Goal: Information Seeking & Learning: Learn about a topic

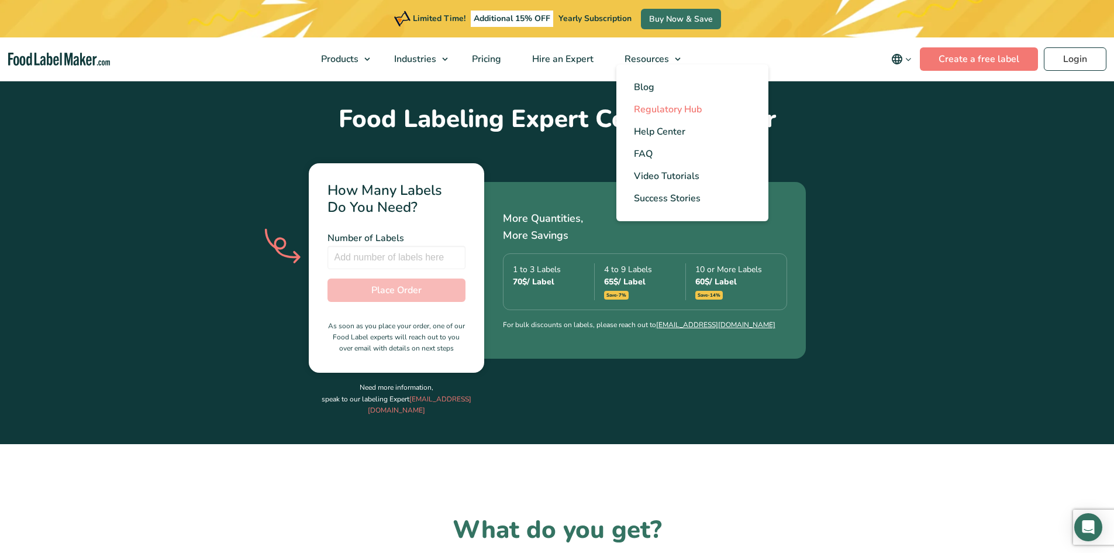
click at [687, 108] on span "Regulatory Hub" at bounding box center [668, 109] width 68 height 13
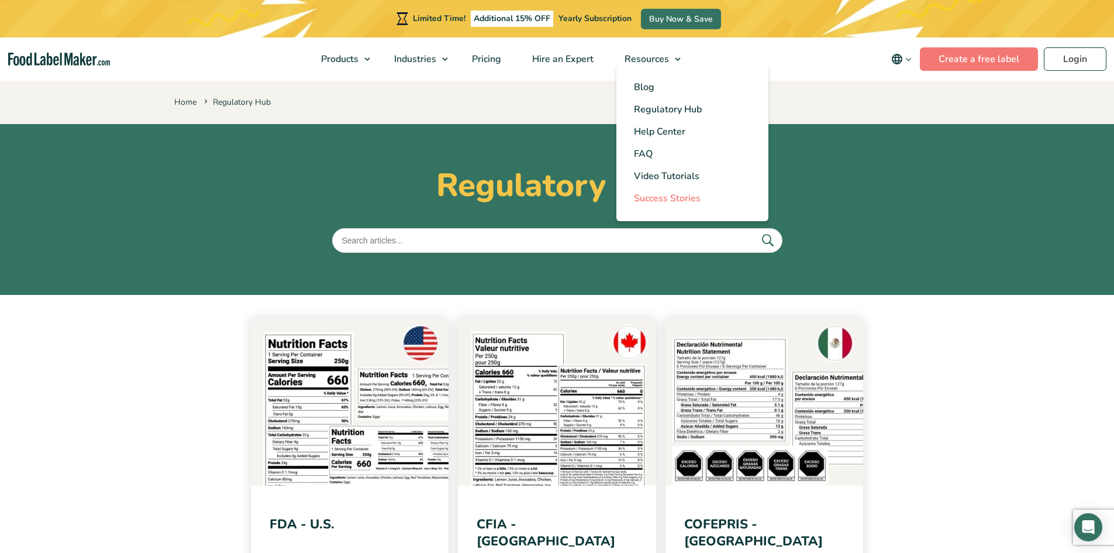
click at [687, 195] on span "Success Stories" at bounding box center [667, 198] width 67 height 13
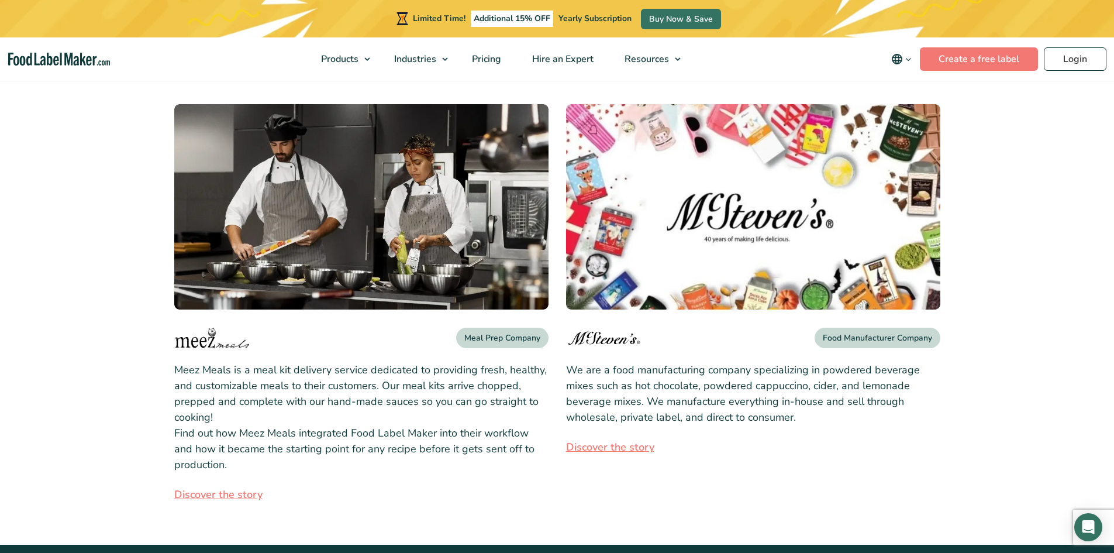
scroll to position [234, 0]
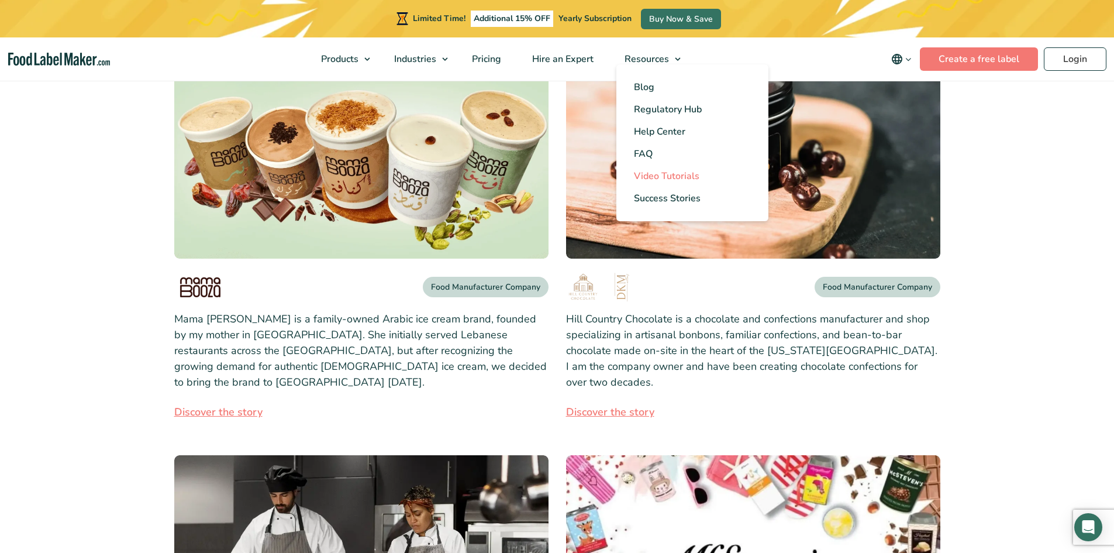
click at [664, 171] on span "Video Tutorials" at bounding box center [667, 176] width 66 height 13
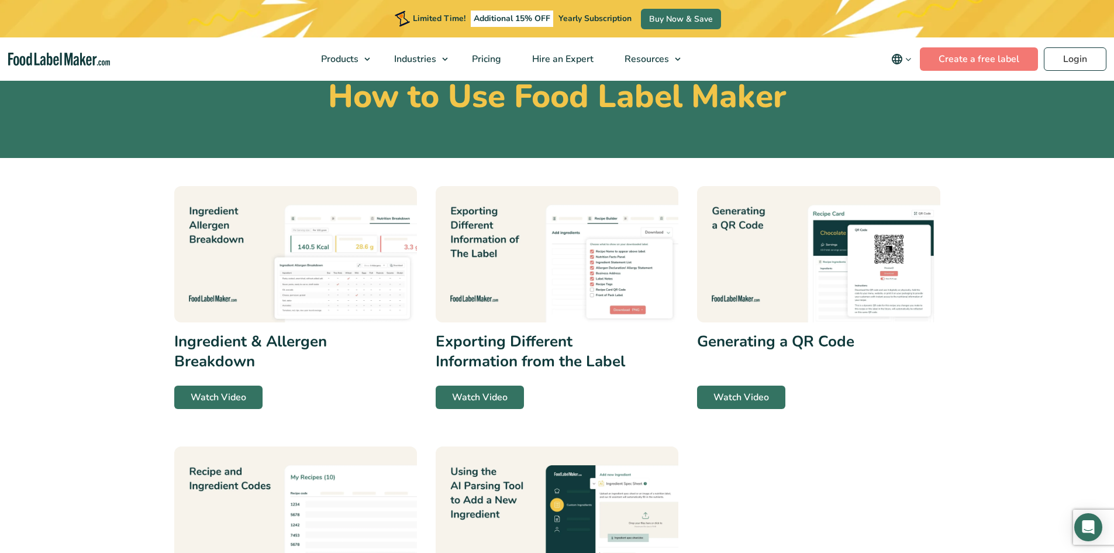
scroll to position [175, 0]
